Goal: Navigation & Orientation: Find specific page/section

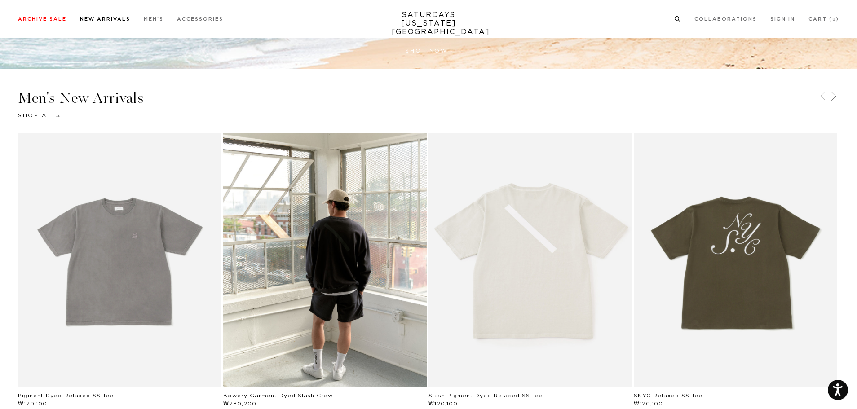
click at [96, 17] on link "New Arrivals" at bounding box center [105, 19] width 50 height 5
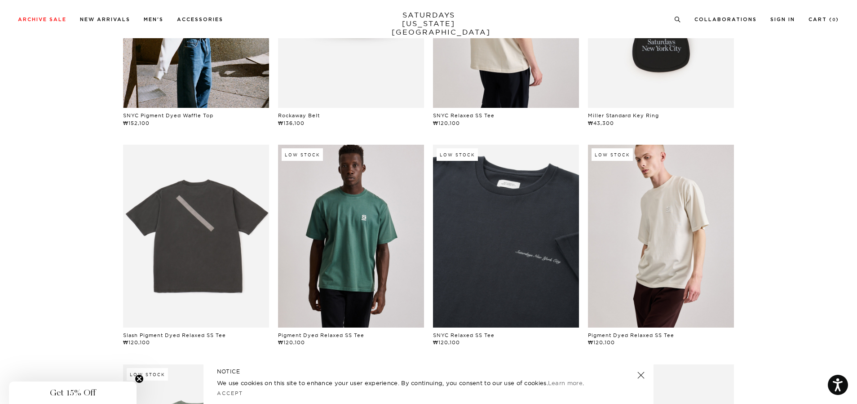
scroll to position [760, 0]
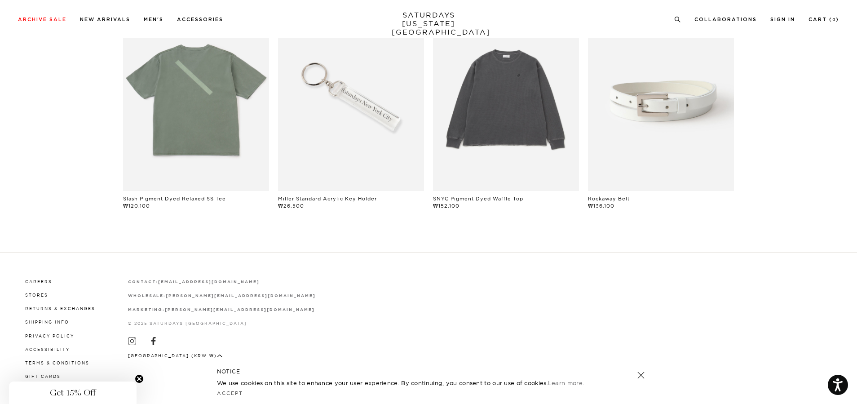
drag, startPoint x: 828, startPoint y: 0, endPoint x: 475, endPoint y: 378, distance: 517.1
click at [475, 378] on p "We use cookies on this site to enhance your user experience. By continuing, you…" at bounding box center [412, 382] width 391 height 9
click at [580, 268] on div "Careers Stores Returns & Exchanges Shipping Info Privacy Policy Accessibility T…" at bounding box center [428, 328] width 821 height 152
